Goal: Answer question/provide support: Share knowledge or assist other users

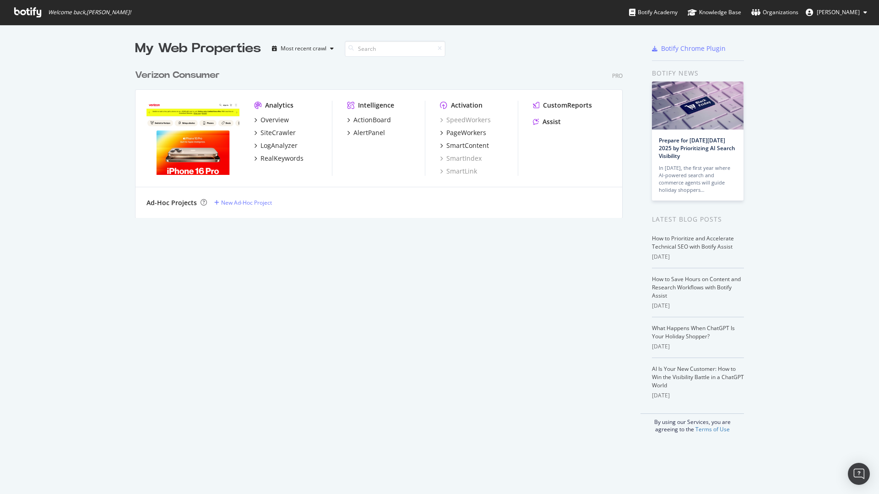
scroll to position [487, 865]
click at [549, 119] on div "Assist" at bounding box center [551, 121] width 18 height 9
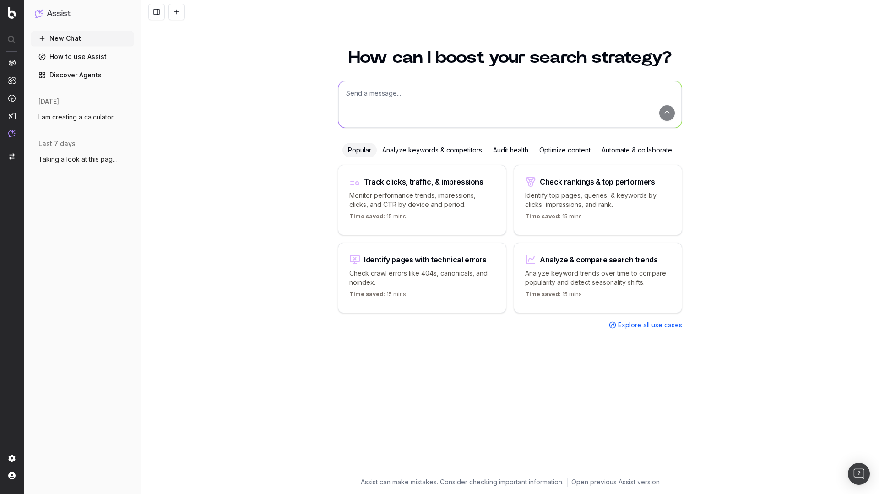
click at [466, 108] on textarea at bounding box center [509, 104] width 343 height 47
type textarea "a"
paste textarea "https://www.verizon.com/articles/internet-speed-for-gaming/"
type textarea "https://www.verizon.com/articles/internet-speed-for-gaming/"
type textarea "Y"
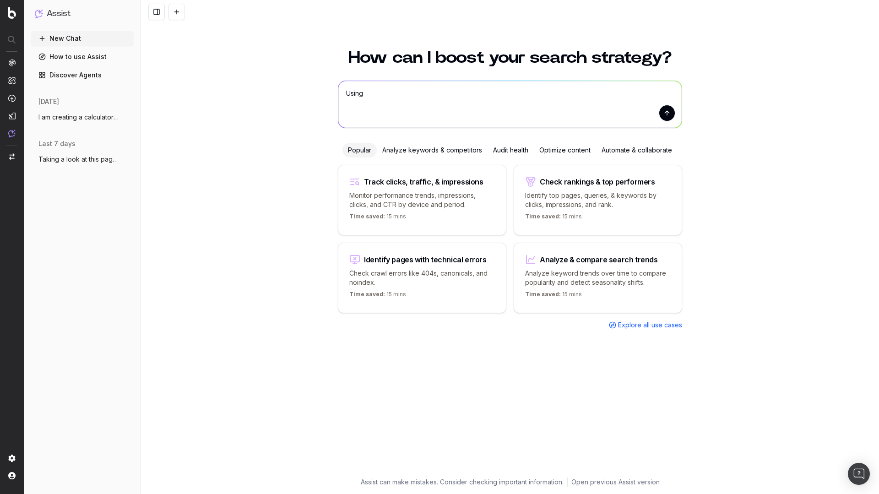
type textarea "Using"
type textarea "Can"
type textarea "Read"
click at [561, 149] on div "Optimize content" at bounding box center [565, 150] width 62 height 15
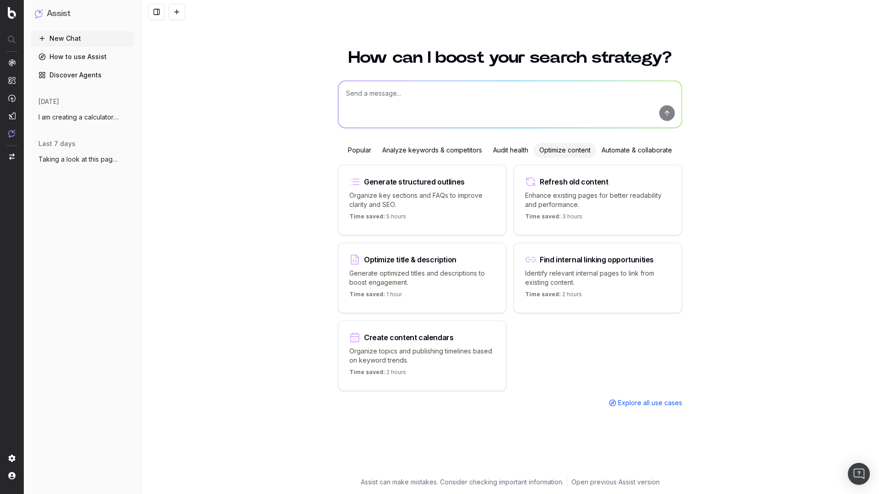
click at [392, 96] on textarea at bounding box center [509, 104] width 343 height 47
click at [616, 94] on textarea "Can you enhance this page for better readability, making it easier for users to…" at bounding box center [509, 104] width 343 height 47
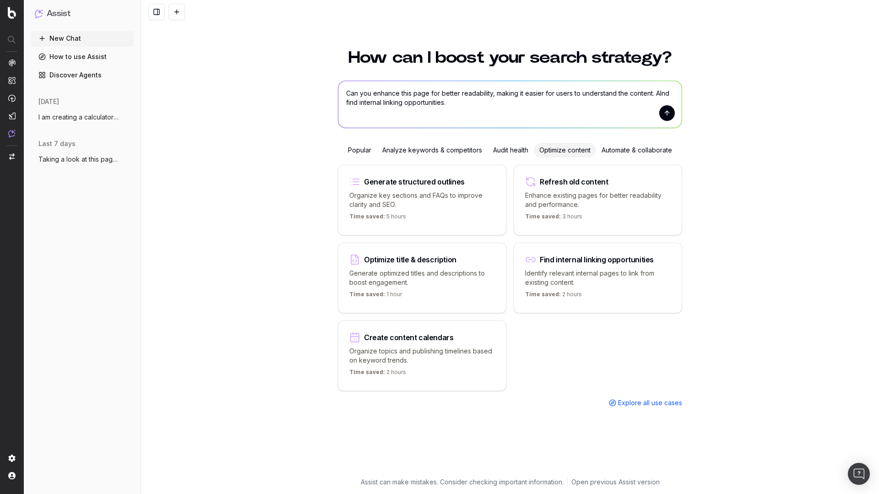
type textarea "Can you enhance this page for better readability, making it easier for users to…"
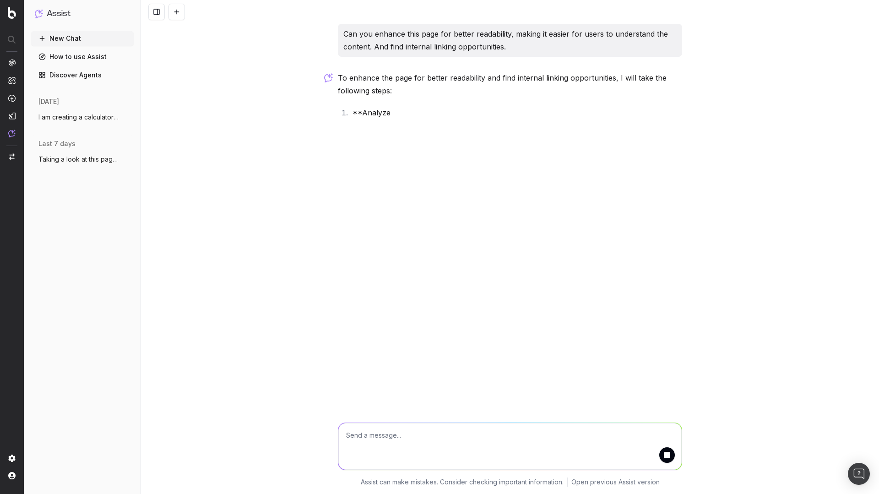
paste textarea "https://www.verizon.com/home/internet/guides/what-is-the-difference-between-mbp…"
type textarea "https://www.verizon.com/home/internet/guides/what-is-the-difference-between-mbp…"
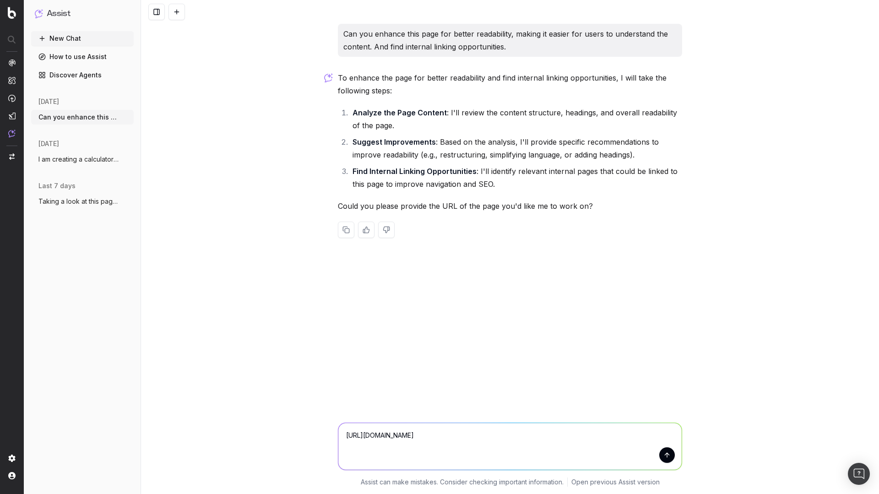
click at [443, 438] on textarea "https://www.verizon.com/home/internet/guides/what-is-the-difference-between-mbp…" at bounding box center [509, 446] width 343 height 47
click at [405, 447] on textarea "https://www.verizon.com/home/internet/guides/what-is-the-difference-between-mbp…" at bounding box center [509, 446] width 343 height 47
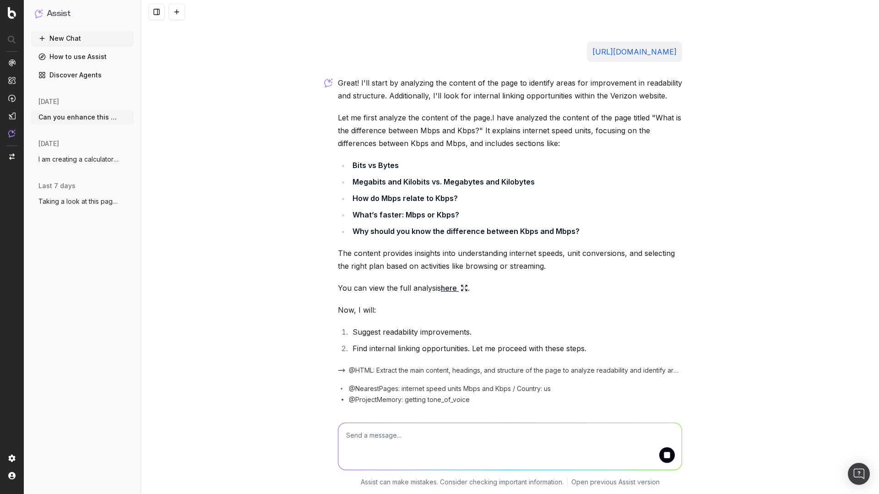
scroll to position [224, 0]
click at [460, 289] on icon at bounding box center [463, 287] width 7 height 7
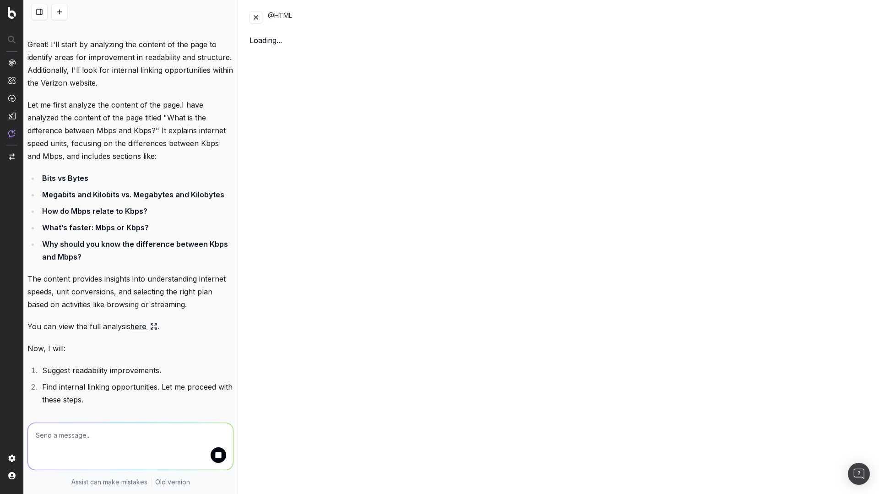
scroll to position [313, 0]
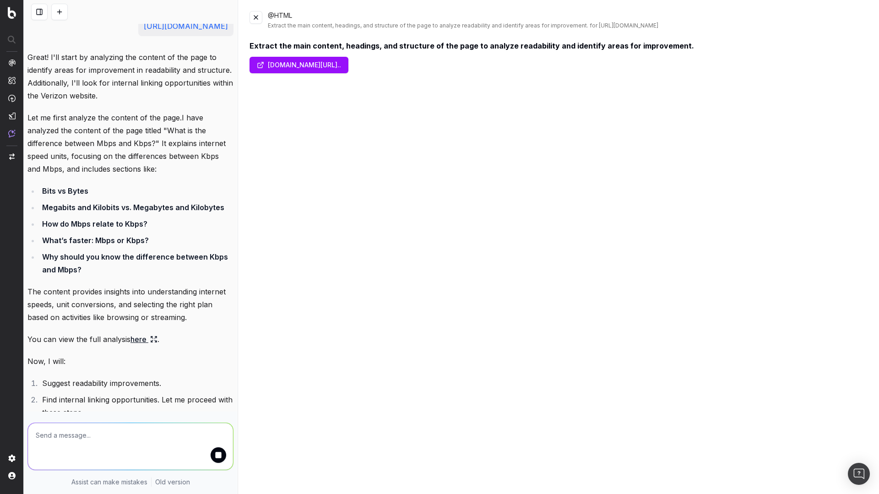
click at [286, 47] on div "Extract the main content, headings, and structure of the page to analyze readab…" at bounding box center [558, 45] width 618 height 11
click at [256, 18] on button at bounding box center [255, 17] width 13 height 13
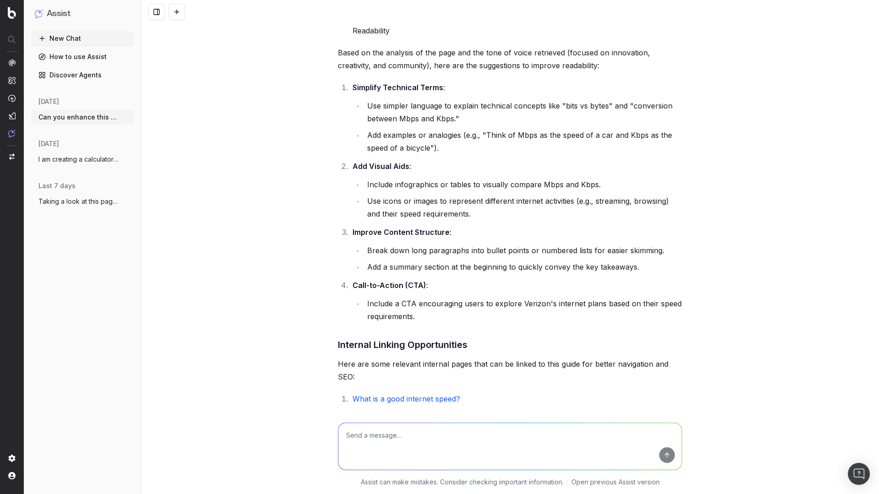
scroll to position [544, 0]
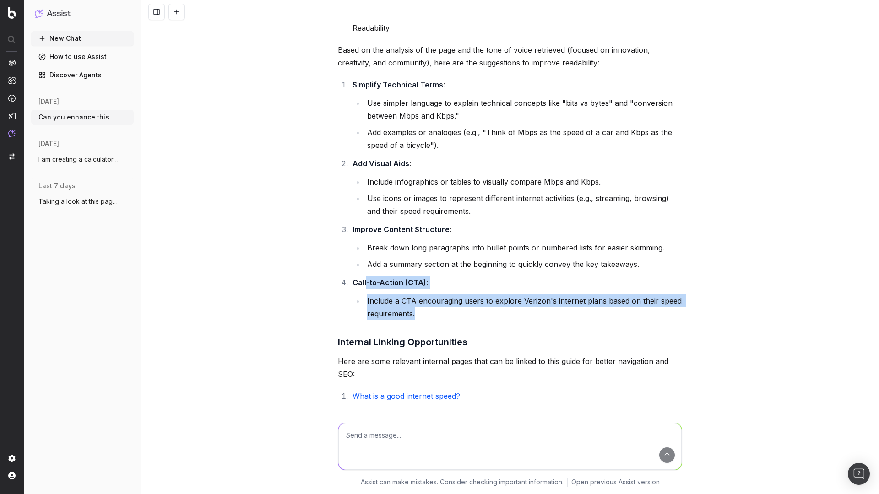
drag, startPoint x: 423, startPoint y: 328, endPoint x: 359, endPoint y: 284, distance: 77.4
click at [359, 287] on ol "Simplify Technical Terms : Use simpler language to explain technical concepts l…" at bounding box center [510, 199] width 344 height 242
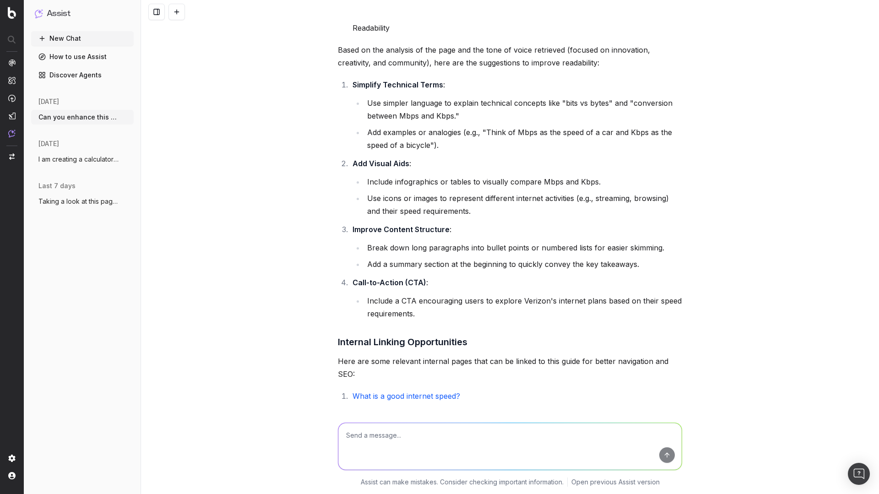
click at [412, 234] on strong "Improve Content Structure" at bounding box center [400, 229] width 97 height 9
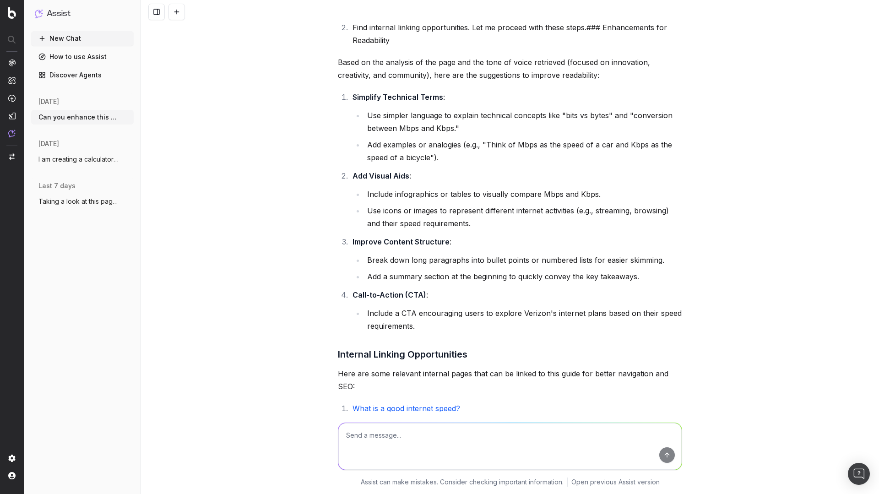
scroll to position [548, 0]
